Goal: Task Accomplishment & Management: Complete application form

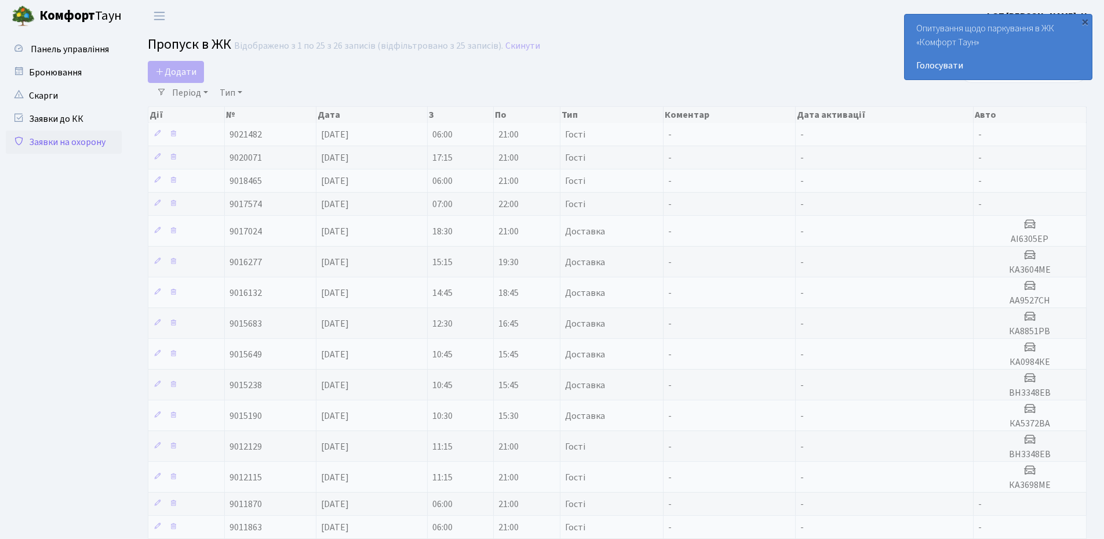
select select "25"
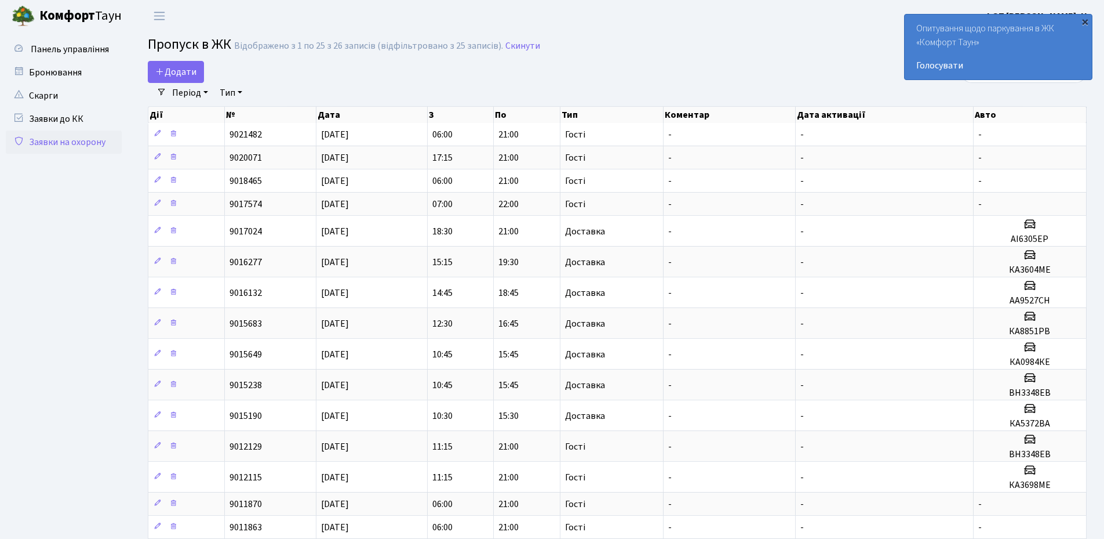
click at [1085, 25] on div "×" at bounding box center [1086, 22] width 12 height 12
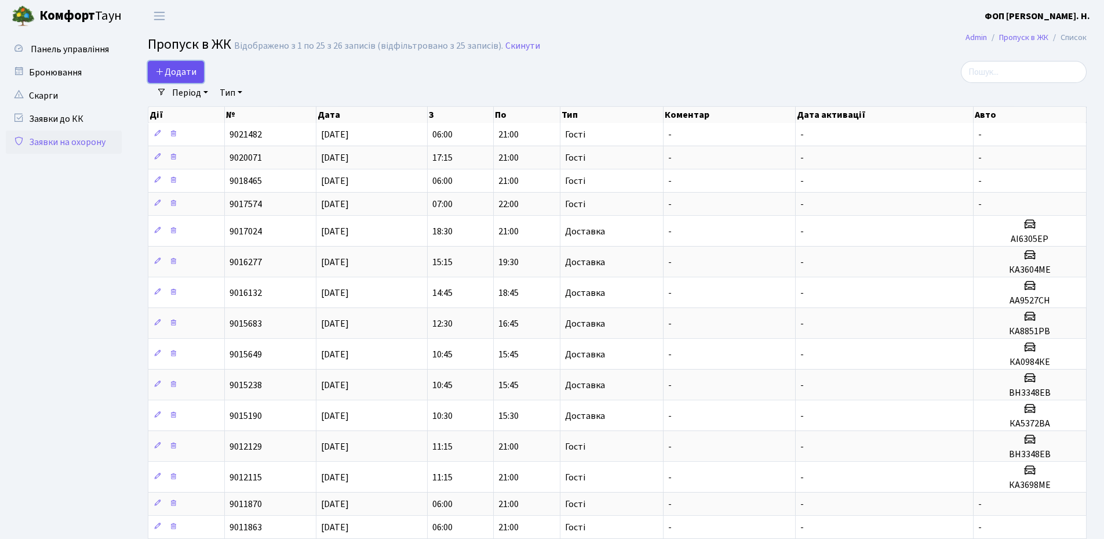
click at [186, 73] on span "Додати" at bounding box center [175, 72] width 41 height 13
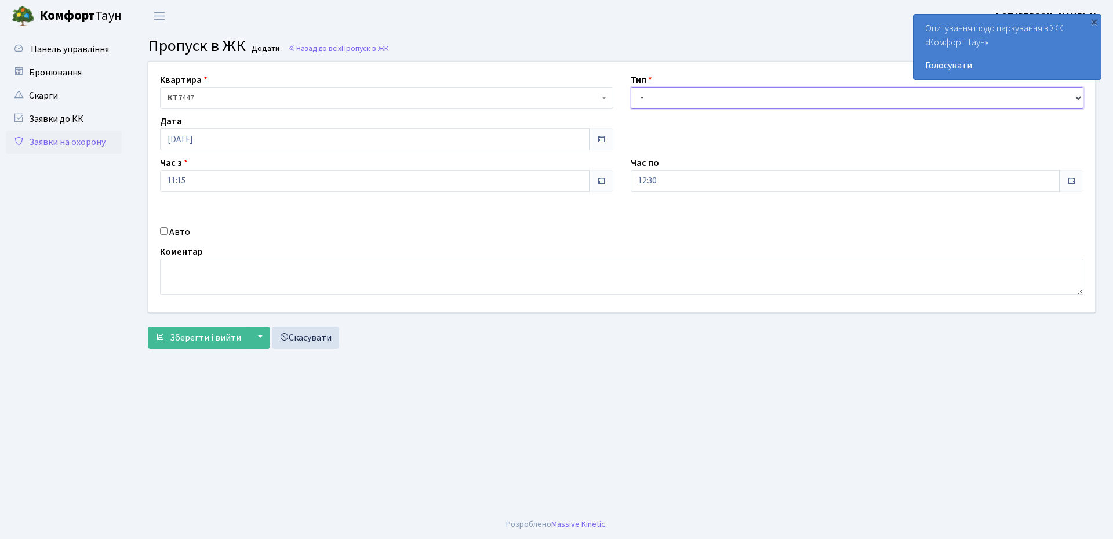
click at [688, 101] on select "- Доставка Таксі Гості Сервіс" at bounding box center [857, 98] width 453 height 22
select select "3"
click at [631, 87] on select "- Доставка Таксі Гості Сервіс" at bounding box center [857, 98] width 453 height 22
click at [666, 182] on input "12:30" at bounding box center [846, 181] width 430 height 22
click at [667, 216] on icon at bounding box center [662, 220] width 31 height 31
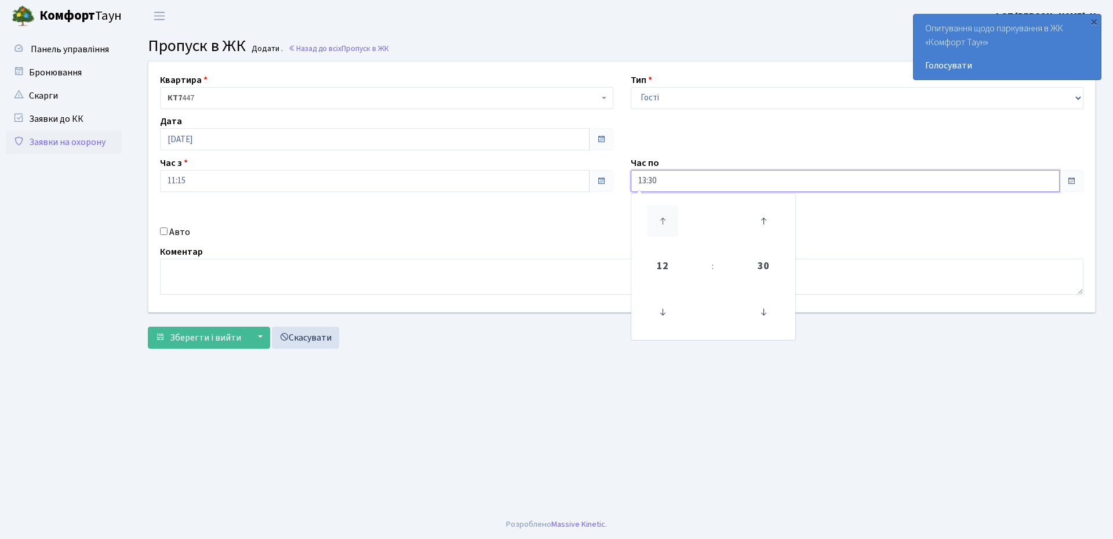
click at [667, 216] on icon at bounding box center [662, 220] width 31 height 31
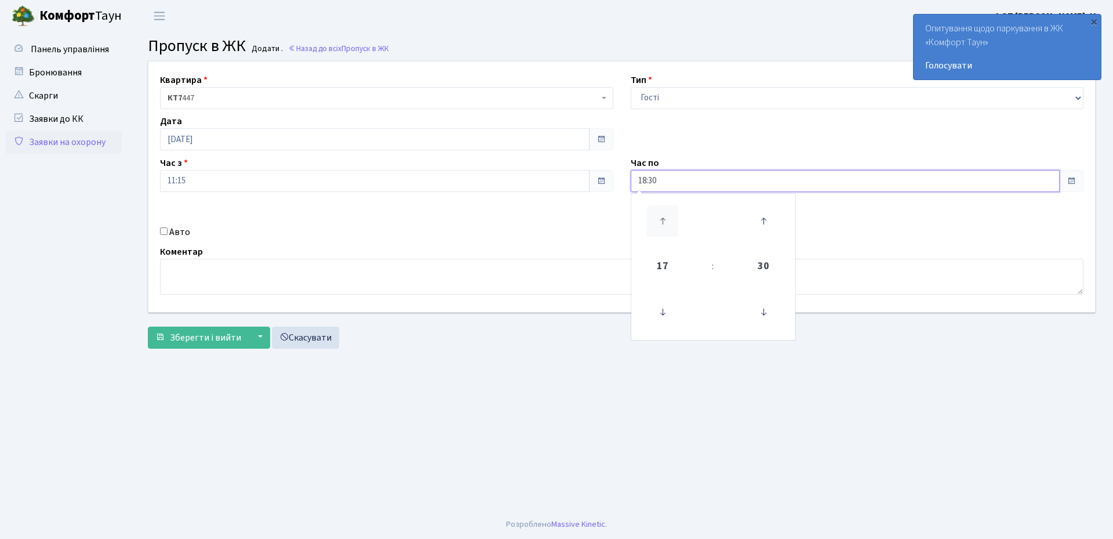
click at [667, 216] on icon at bounding box center [662, 220] width 31 height 31
click at [760, 313] on icon at bounding box center [763, 311] width 31 height 31
click at [769, 312] on icon at bounding box center [763, 311] width 31 height 31
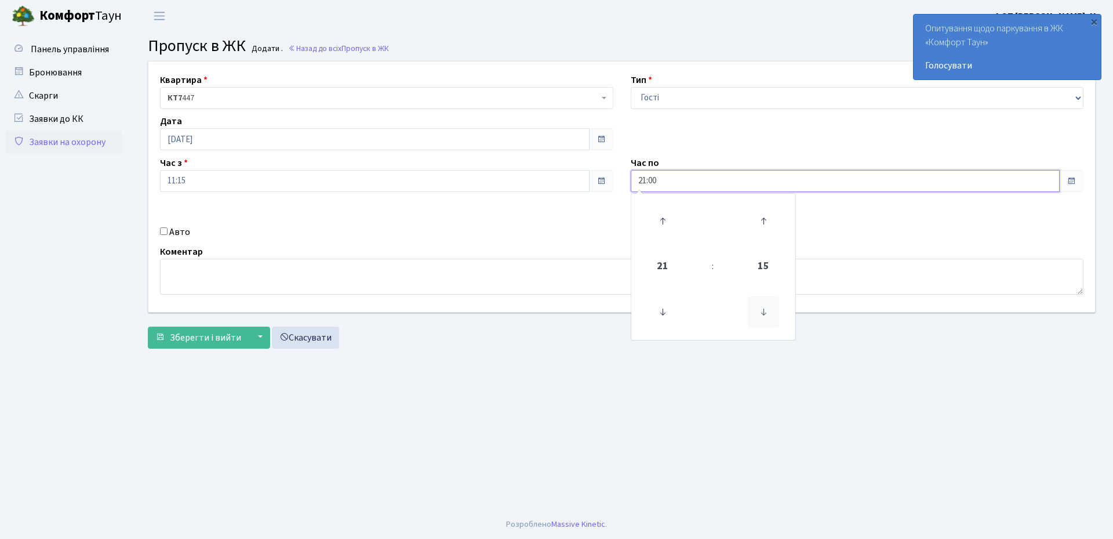
click at [769, 312] on icon at bounding box center [763, 311] width 31 height 31
click at [766, 227] on icon at bounding box center [763, 220] width 31 height 31
type input "21:00"
click at [181, 234] on label "Авто" at bounding box center [179, 232] width 21 height 14
click at [168, 234] on input "Авто" at bounding box center [164, 231] width 8 height 8
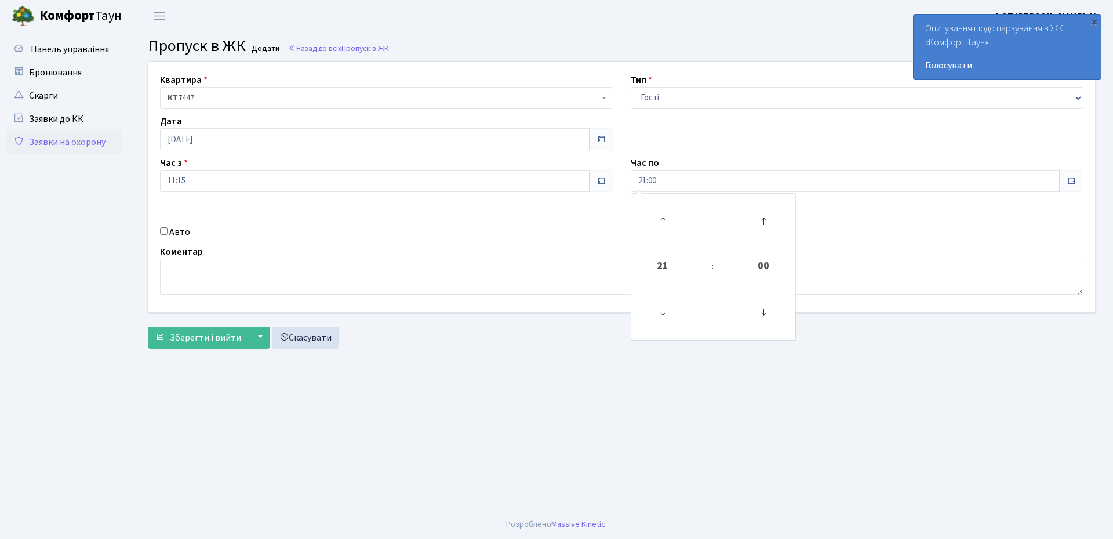
checkbox input "true"
paste input "КА3588НТ"
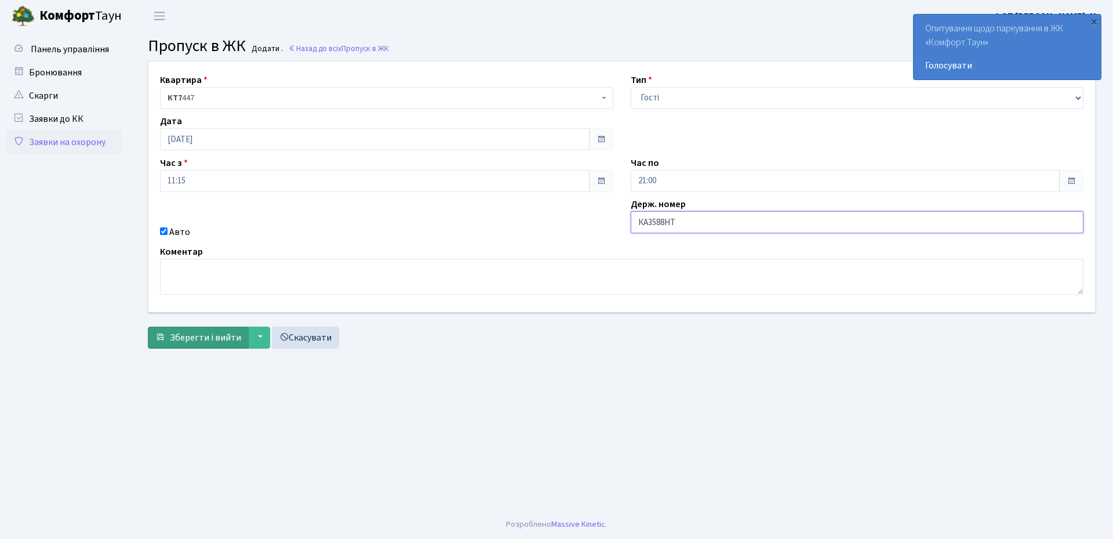
type input "КА3588НТ"
click at [216, 336] on span "Зберегти і вийти" at bounding box center [205, 337] width 71 height 13
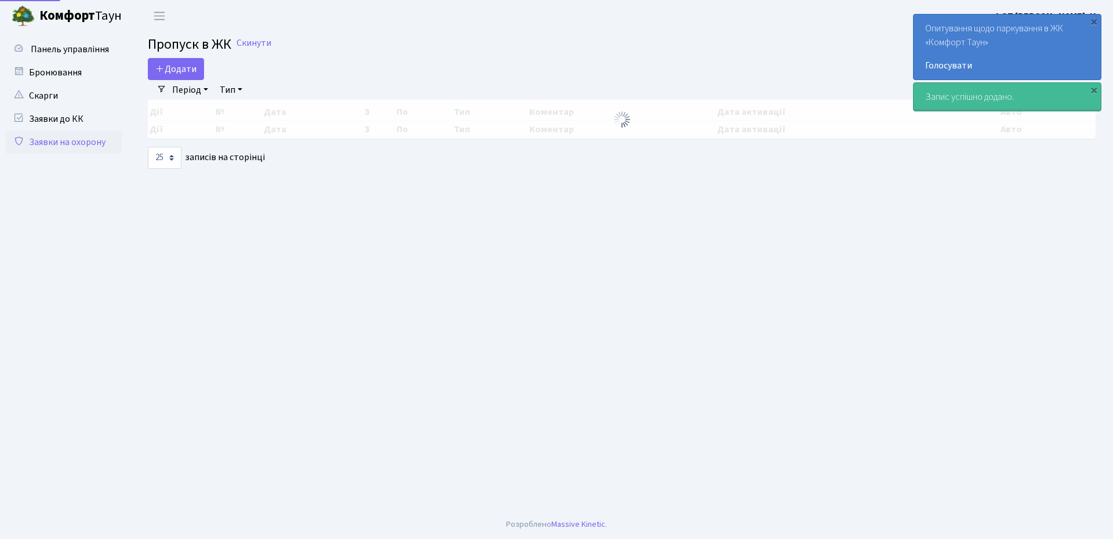
select select "25"
